Goal: Task Accomplishment & Management: Use online tool/utility

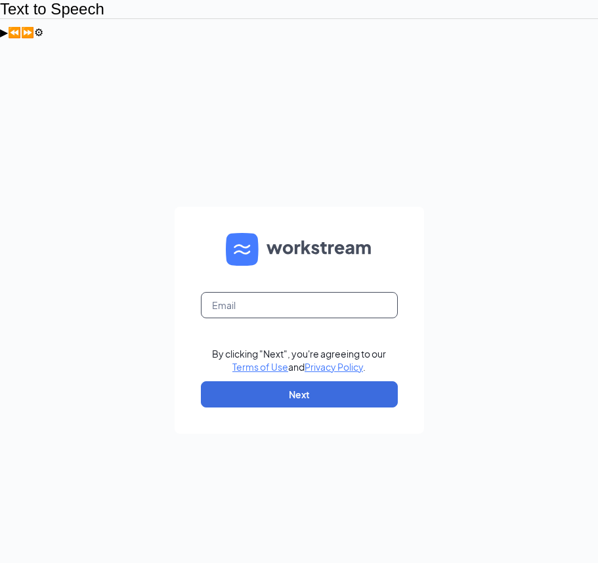
click at [254, 292] on input "text" at bounding box center [299, 305] width 197 height 26
type input "[EMAIL_ADDRESS][DOMAIN_NAME]"
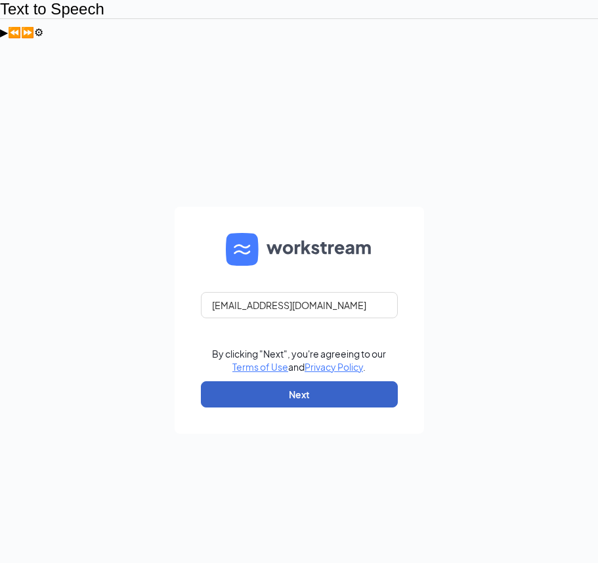
click at [238, 382] on button "Next" at bounding box center [299, 395] width 197 height 26
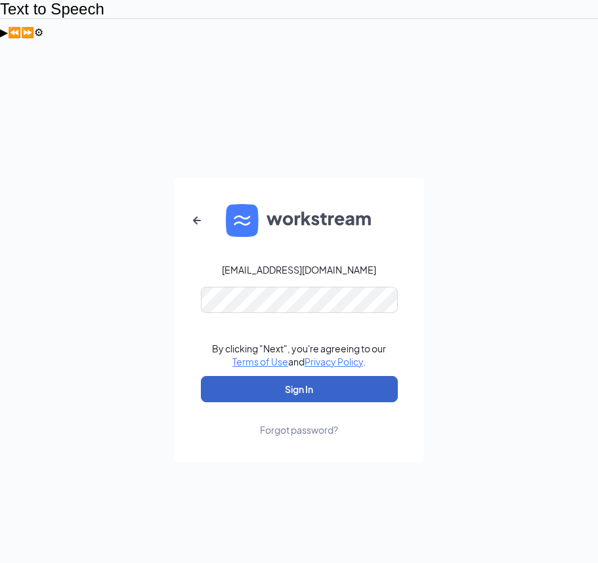
click at [290, 376] on button "Sign In" at bounding box center [299, 389] width 197 height 26
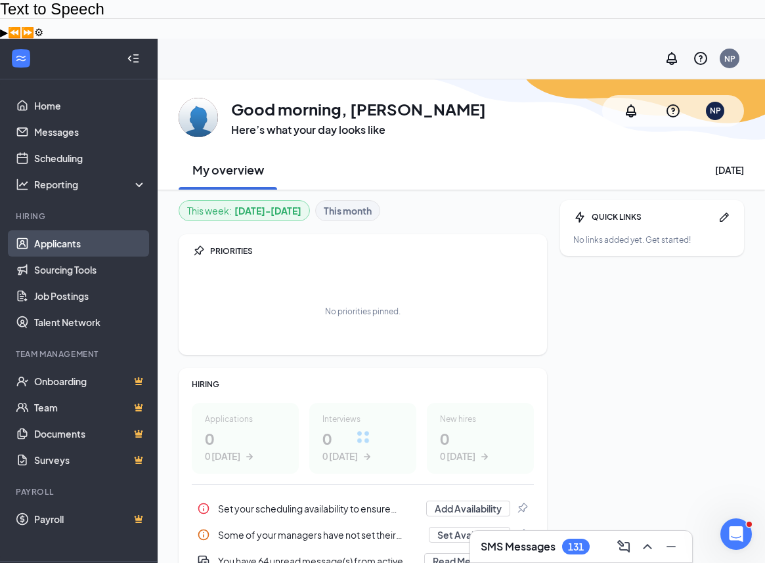
click at [110, 230] on link "Applicants" at bounding box center [90, 243] width 112 height 26
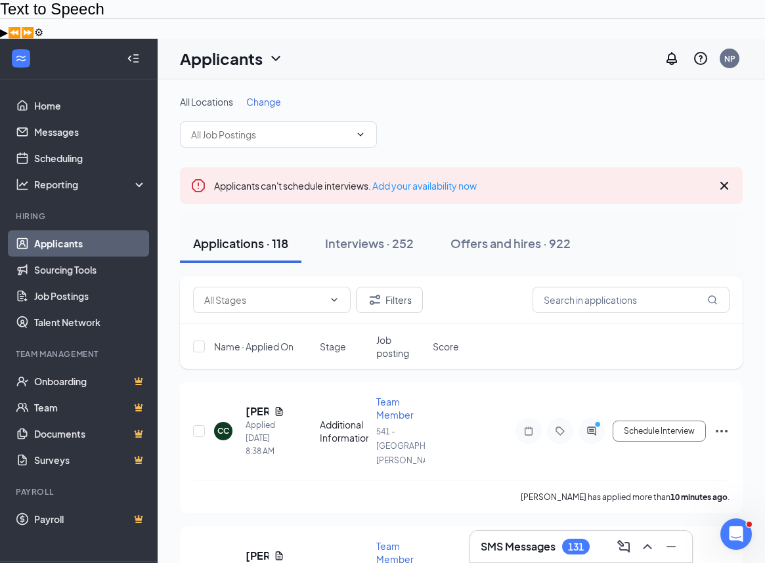
click at [135, 52] on icon "Collapse" at bounding box center [133, 58] width 13 height 13
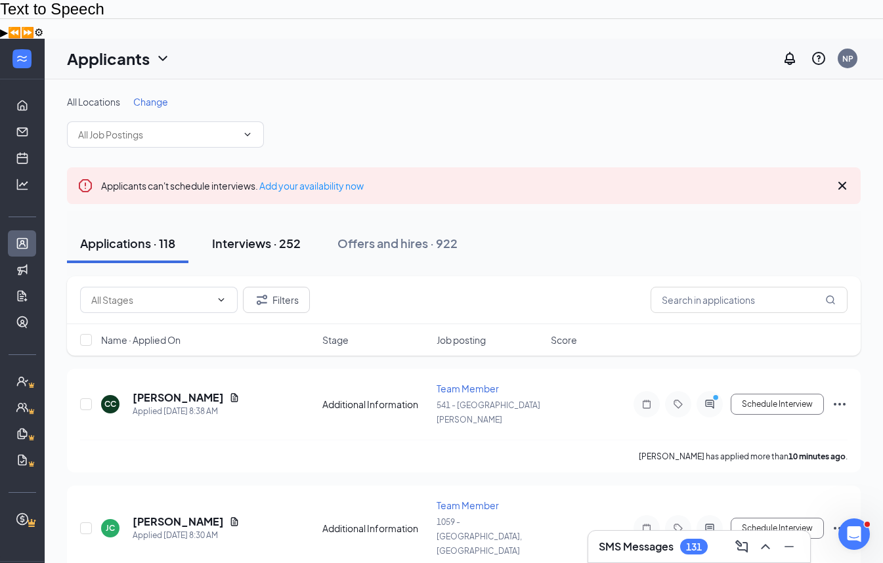
click at [265, 235] on div "Interviews · 252" at bounding box center [256, 243] width 89 height 16
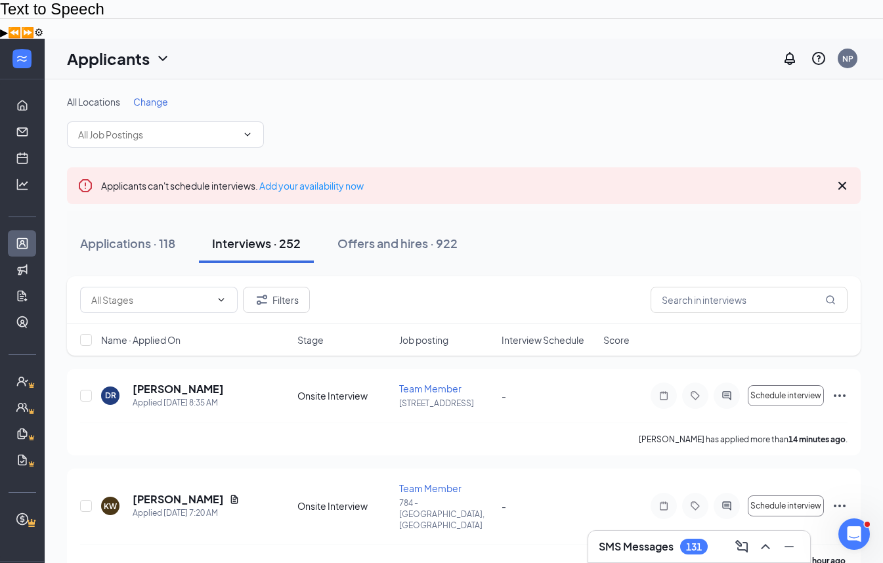
click at [548, 334] on span "Interview Schedule" at bounding box center [543, 340] width 83 height 13
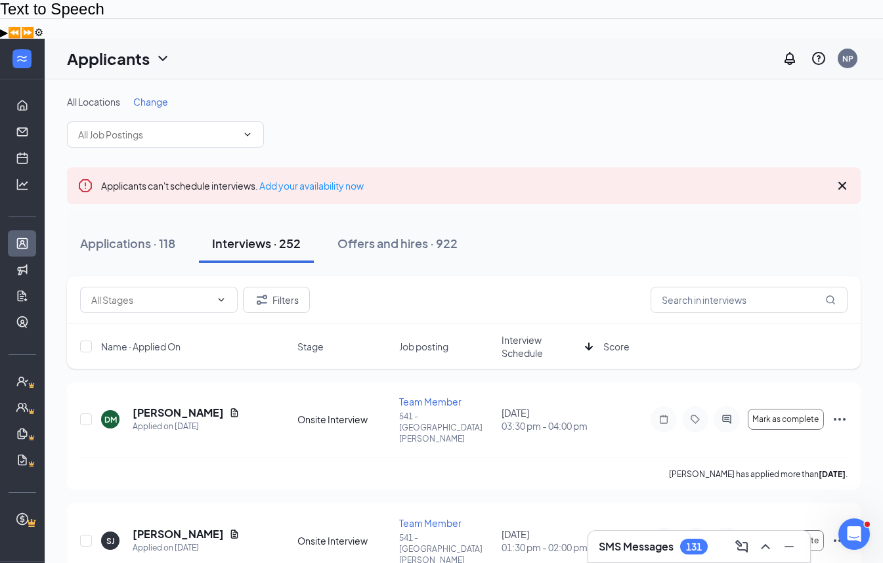
click at [548, 334] on span "Interview Schedule" at bounding box center [541, 347] width 78 height 26
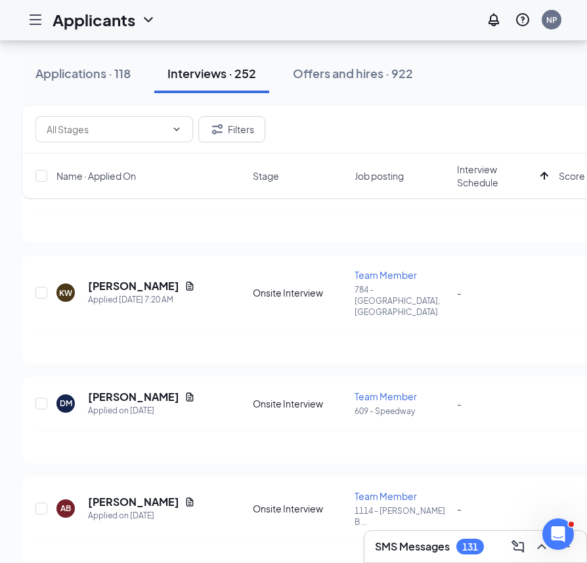
scroll to position [25041, 0]
